Goal: Information Seeking & Learning: Learn about a topic

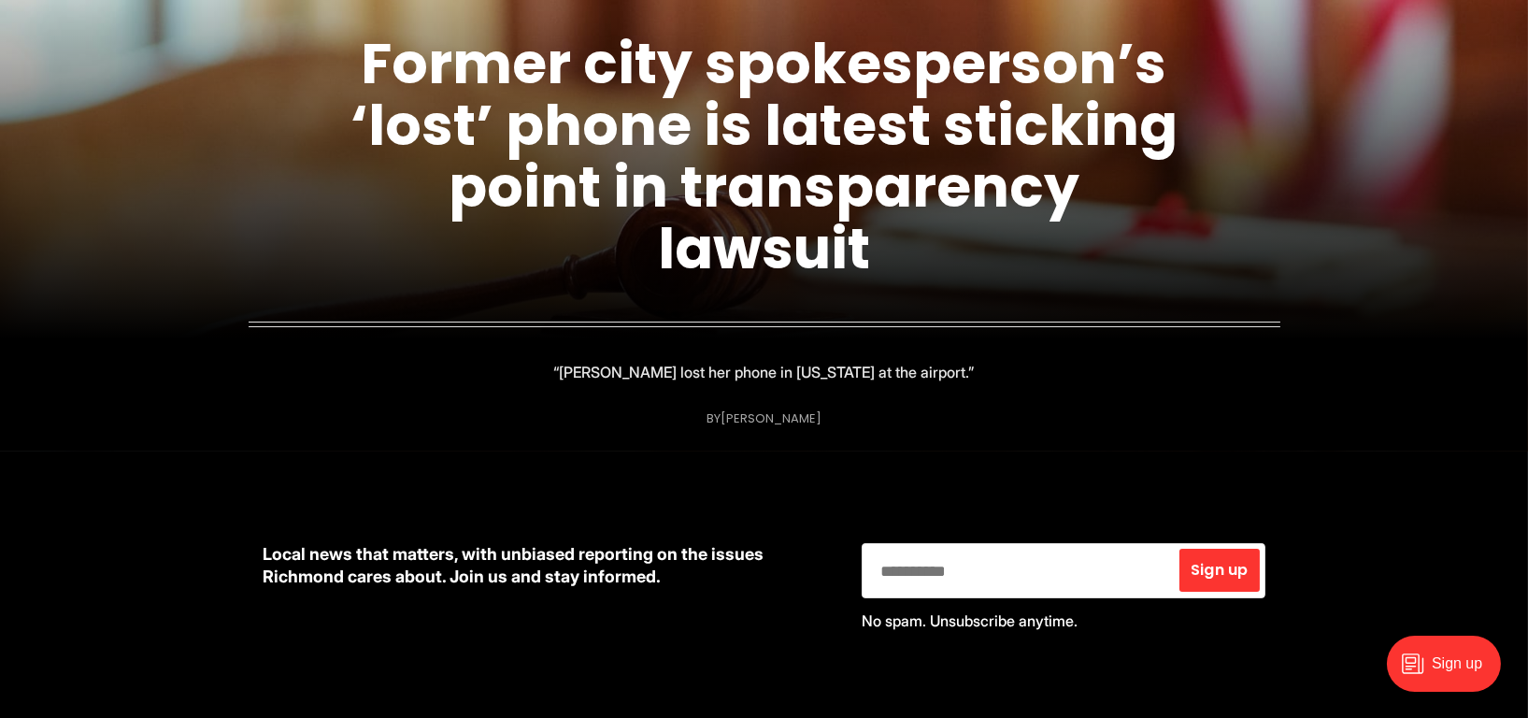
scroll to position [391, 0]
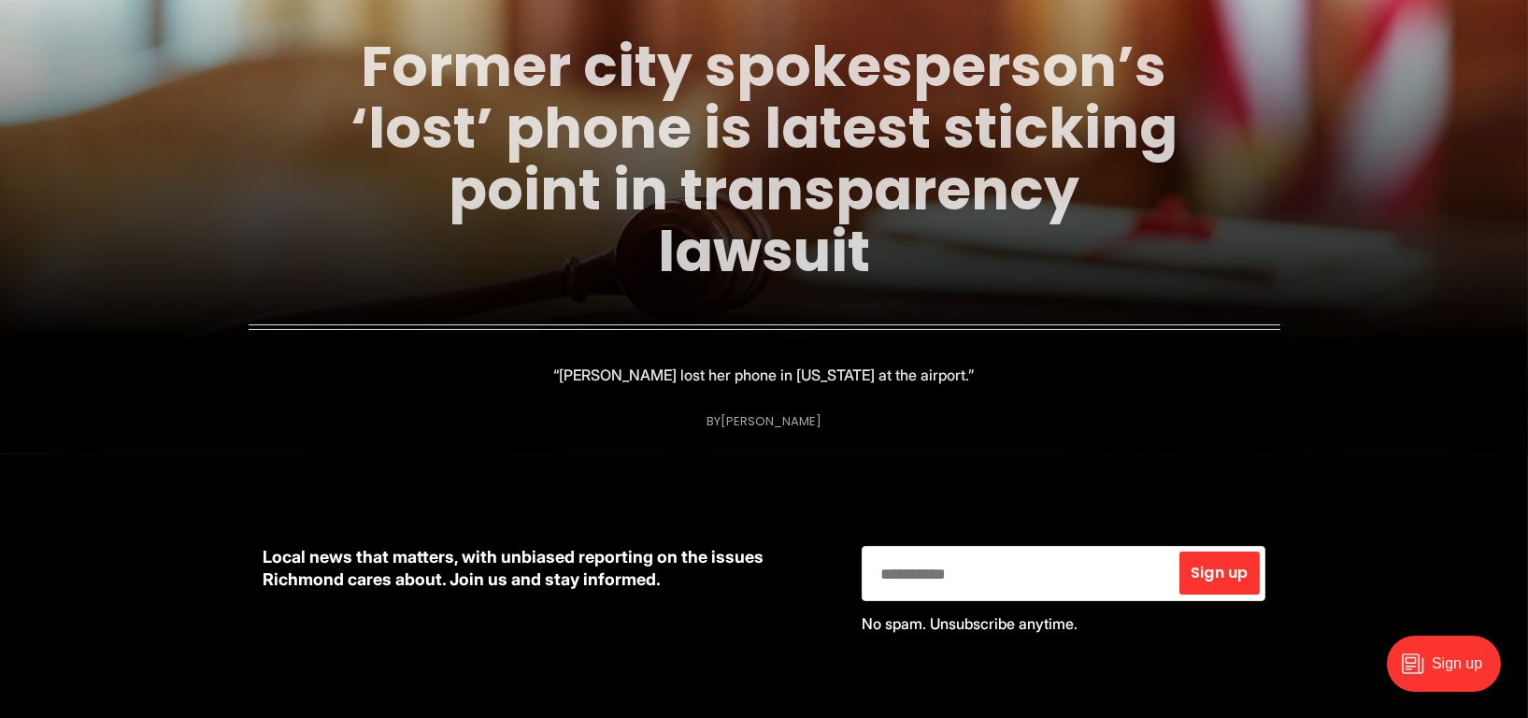
click at [610, 133] on link "Former city spokesperson’s ‘lost’ phone is latest sticking point in transparenc…" at bounding box center [763, 159] width 827 height 264
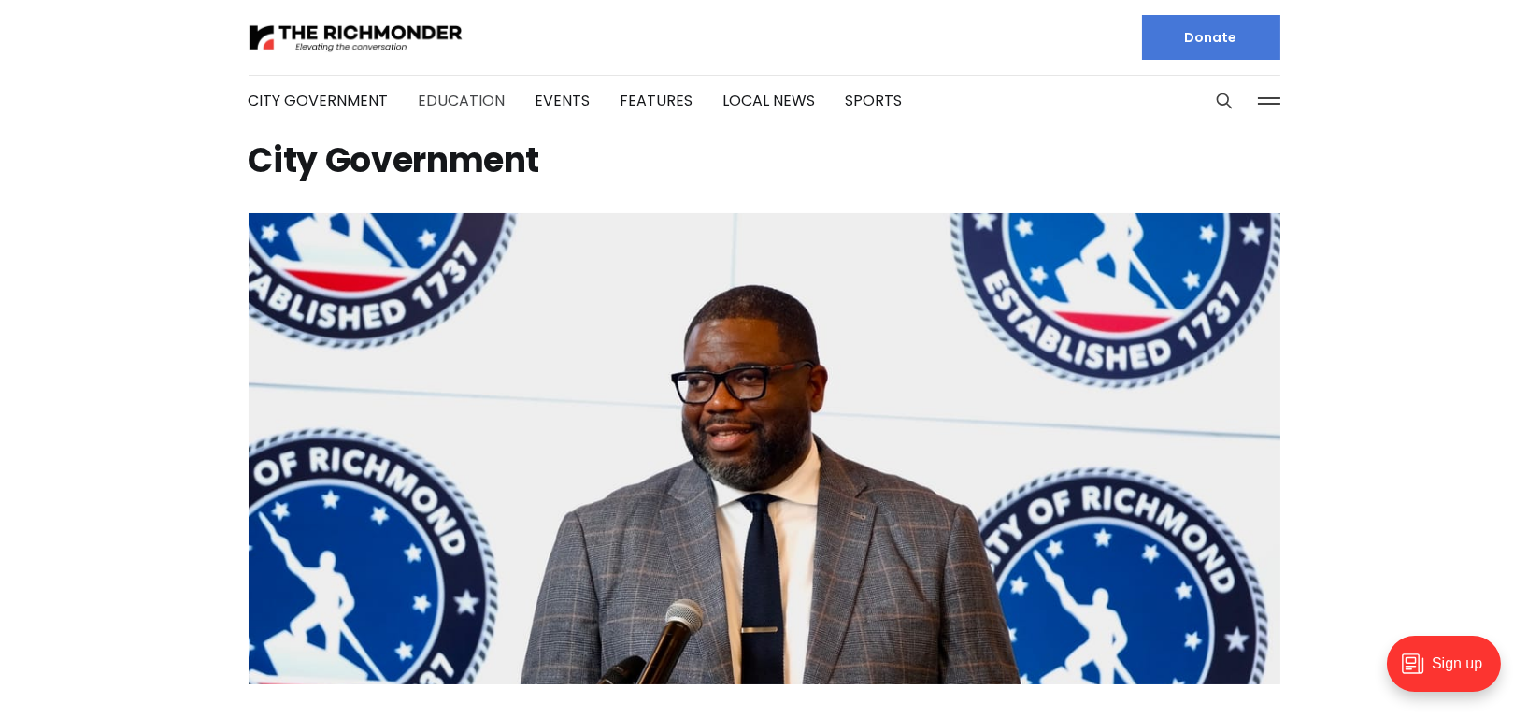
click at [477, 93] on link "Education" at bounding box center [462, 100] width 87 height 21
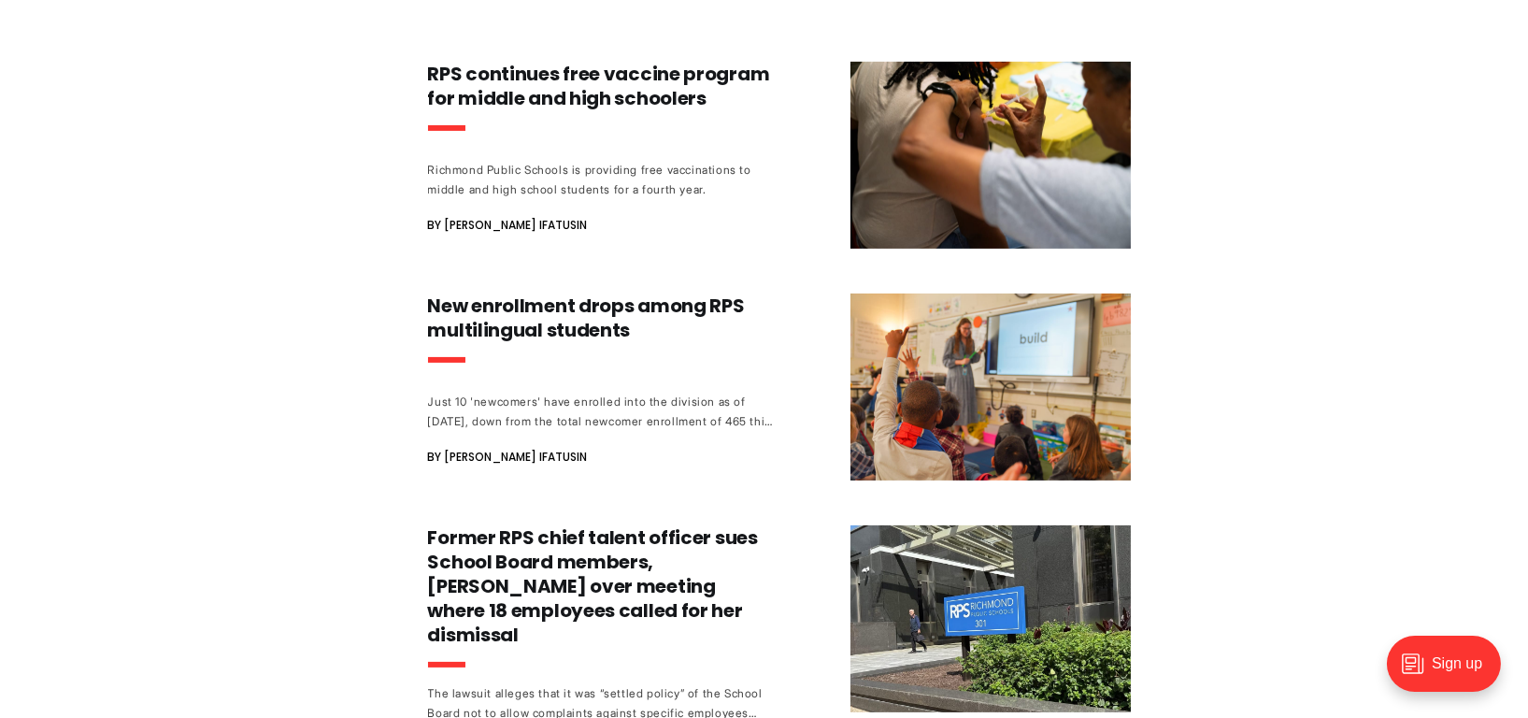
scroll to position [1015, 0]
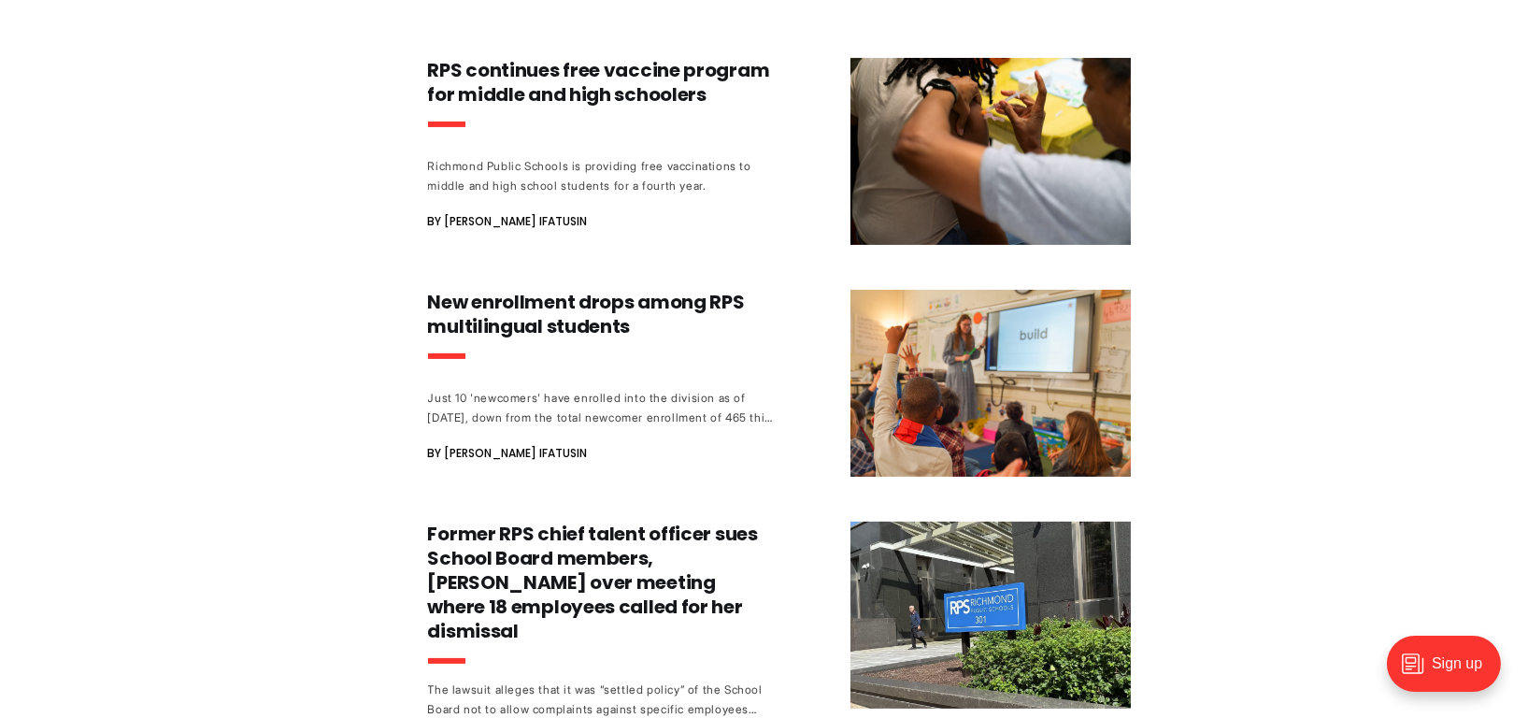
click at [108, 205] on div "School Board considers a public-facing maintenance tracker to demonstrate progr…" at bounding box center [764, 360] width 1528 height 2325
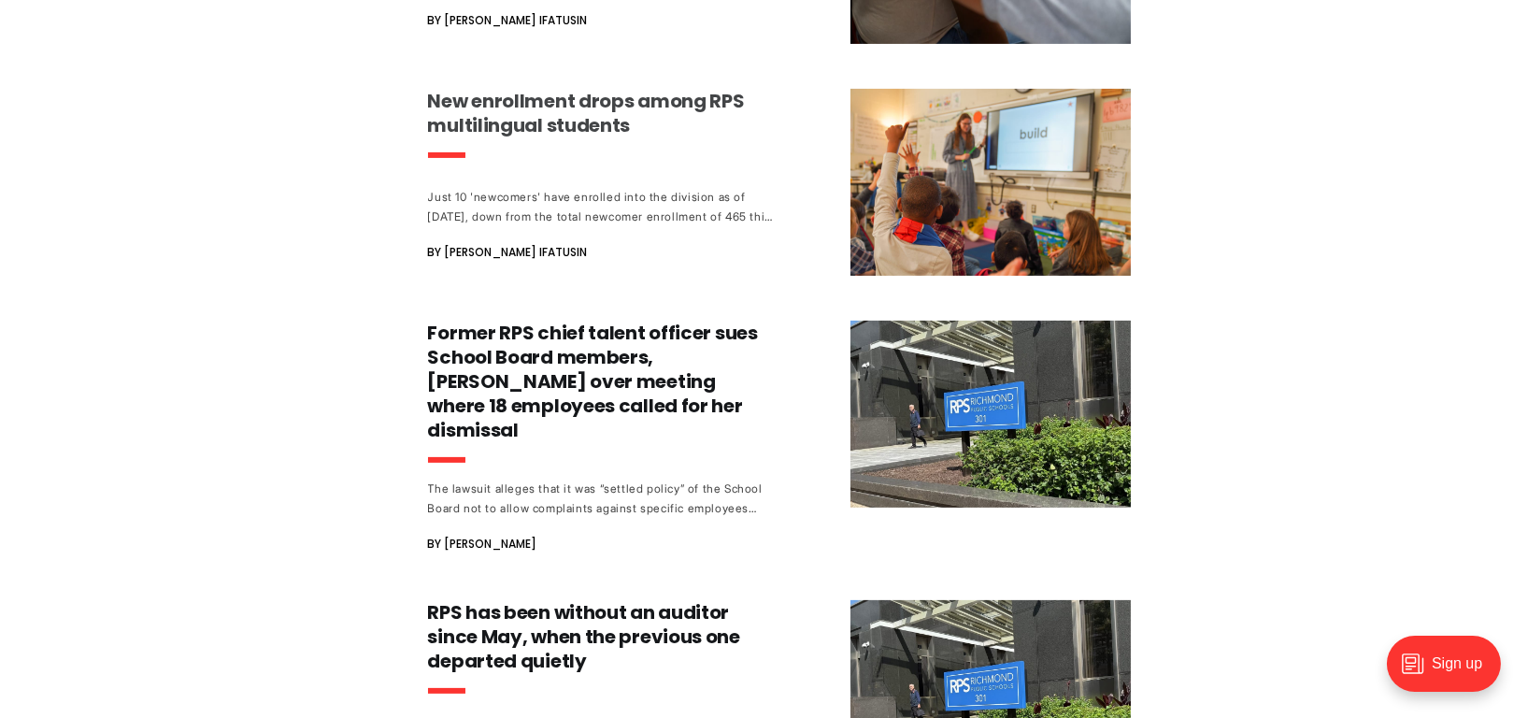
scroll to position [1218, 0]
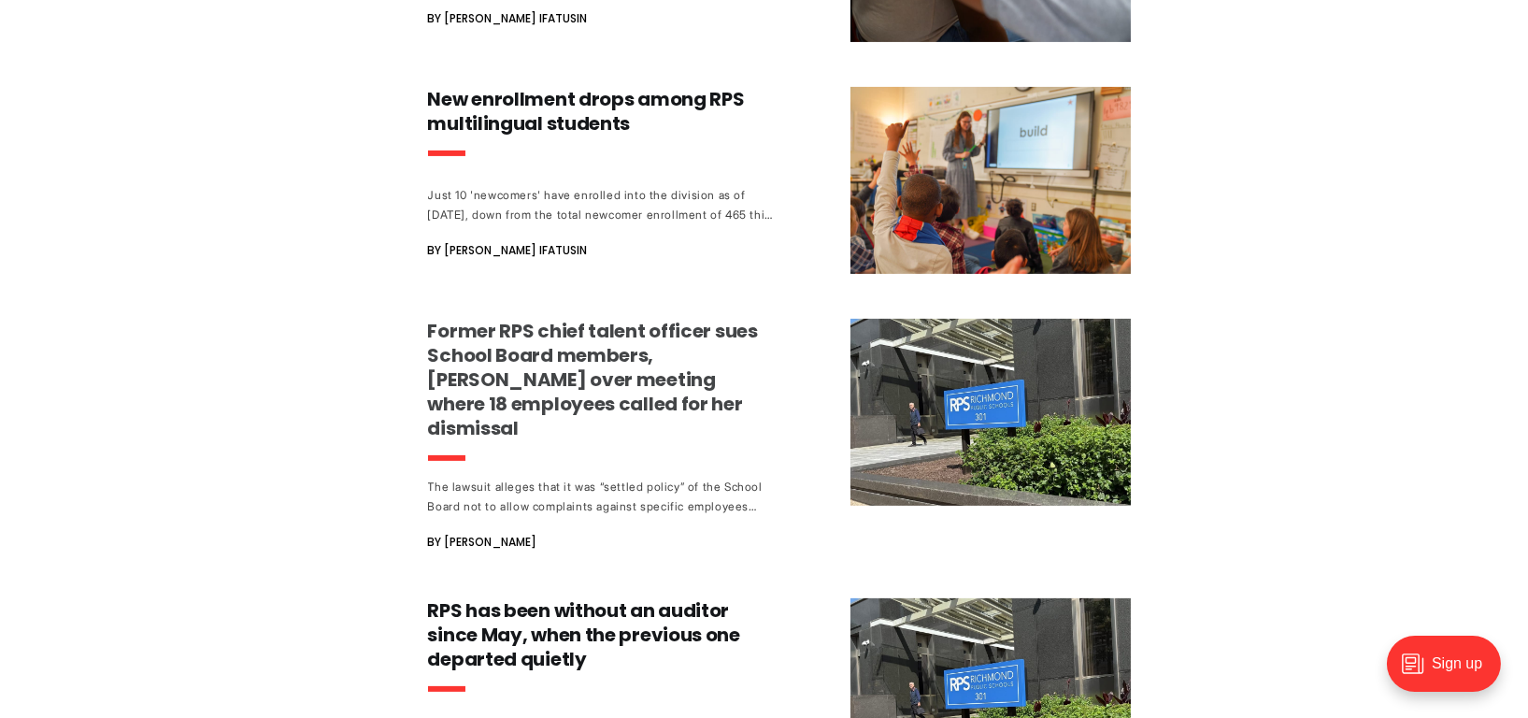
click at [533, 383] on h3 "Former RPS chief talent officer sues School Board members, Kamras over meeting …" at bounding box center [602, 379] width 348 height 121
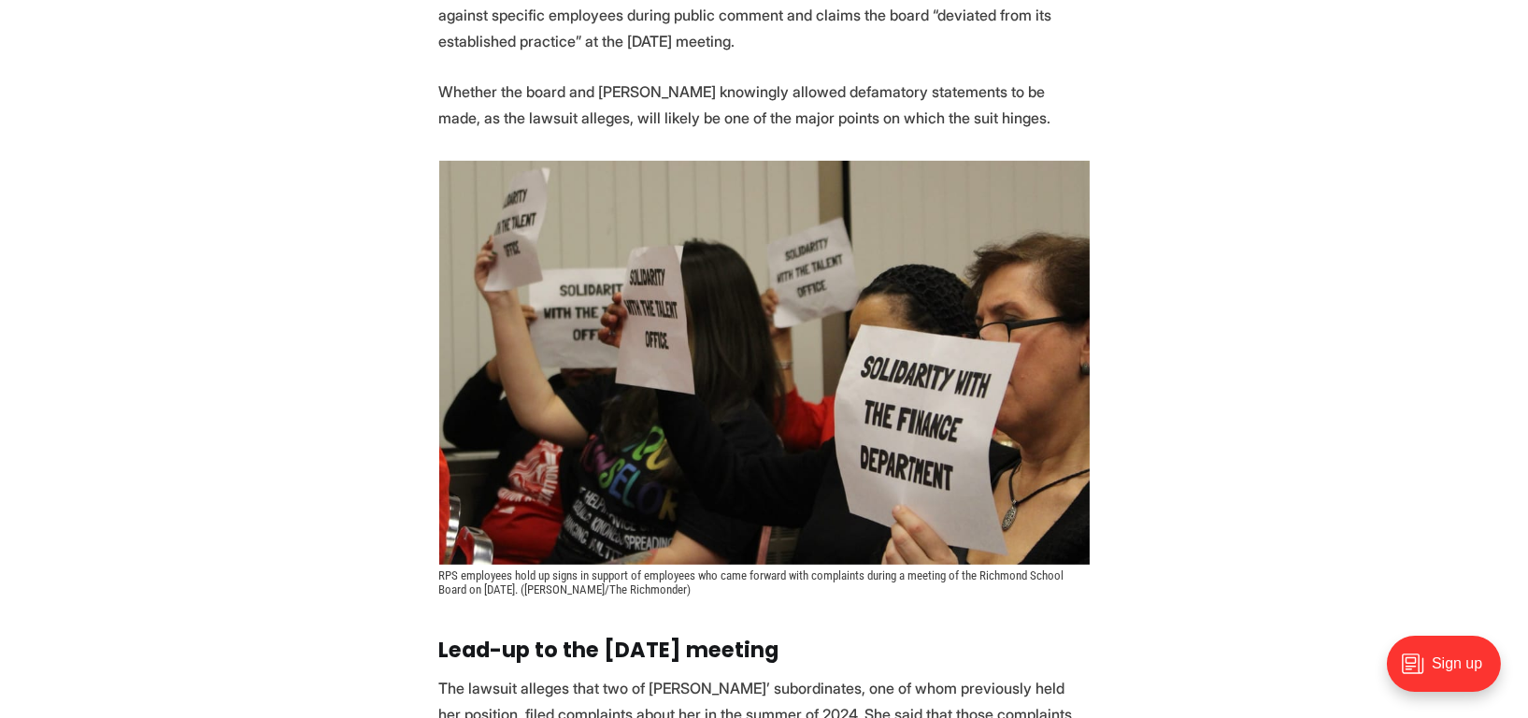
scroll to position [1135, 0]
